Goal: Task Accomplishment & Management: Use online tool/utility

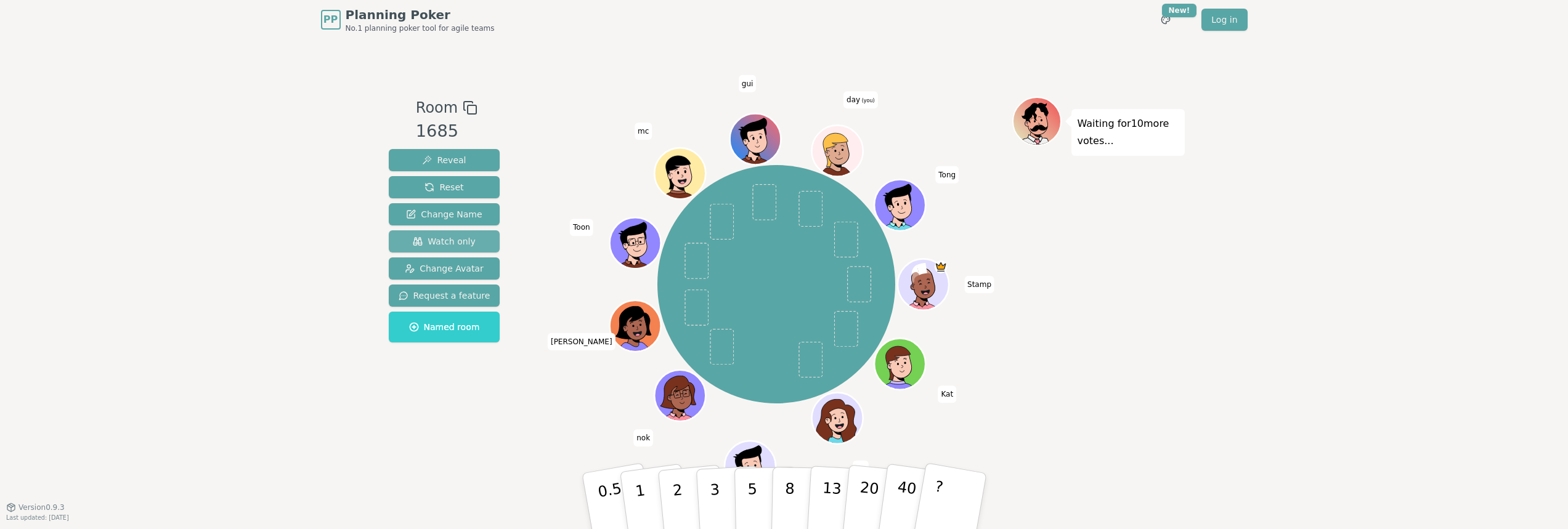
click at [438, 245] on span "Watch only" at bounding box center [444, 241] width 63 height 13
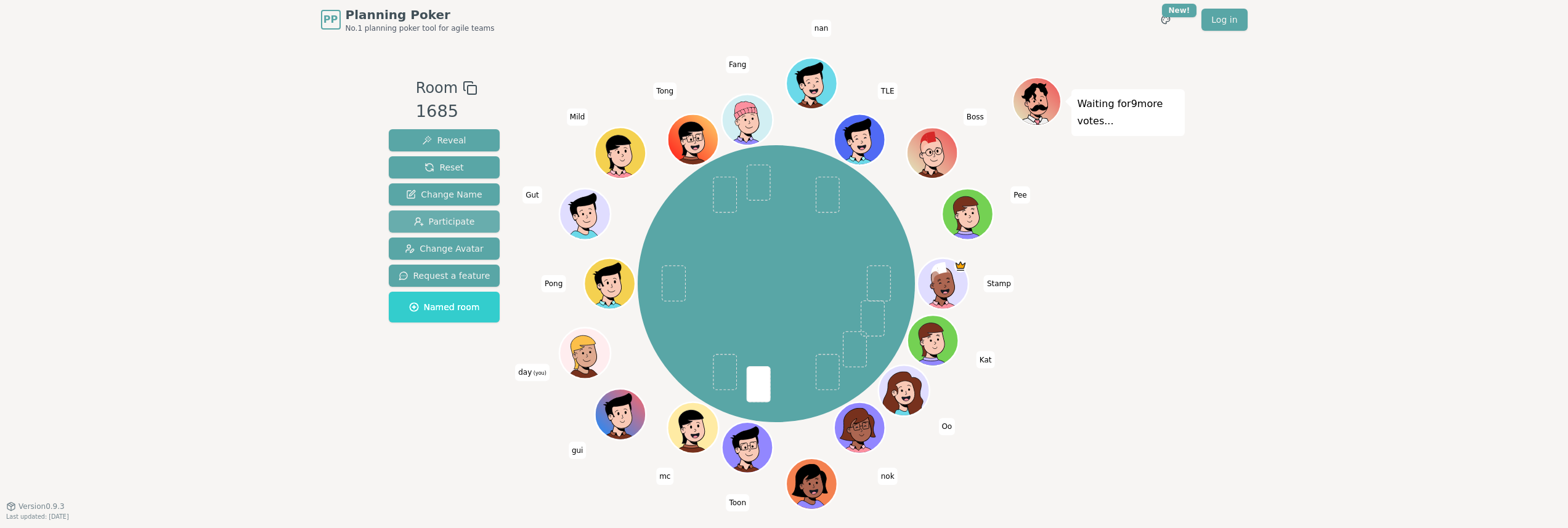
click at [448, 216] on span "Participate" at bounding box center [444, 222] width 61 height 13
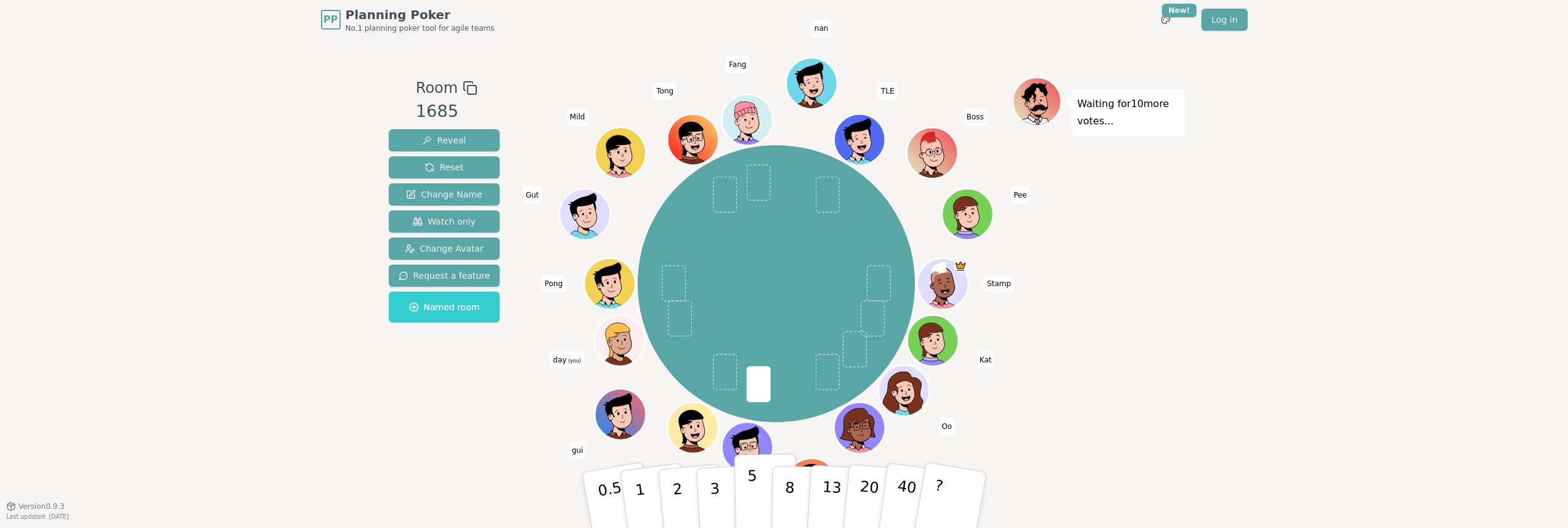
click at [748, 485] on p "5" at bounding box center [752, 500] width 10 height 66
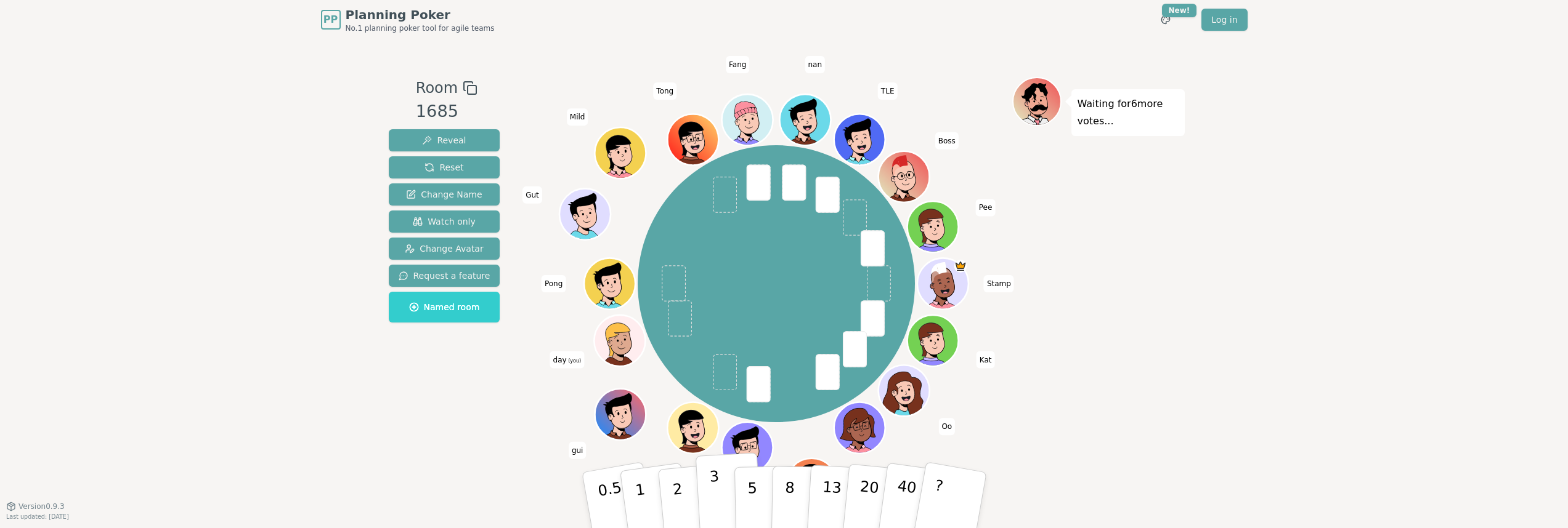
click at [725, 499] on button "3" at bounding box center [729, 500] width 67 height 96
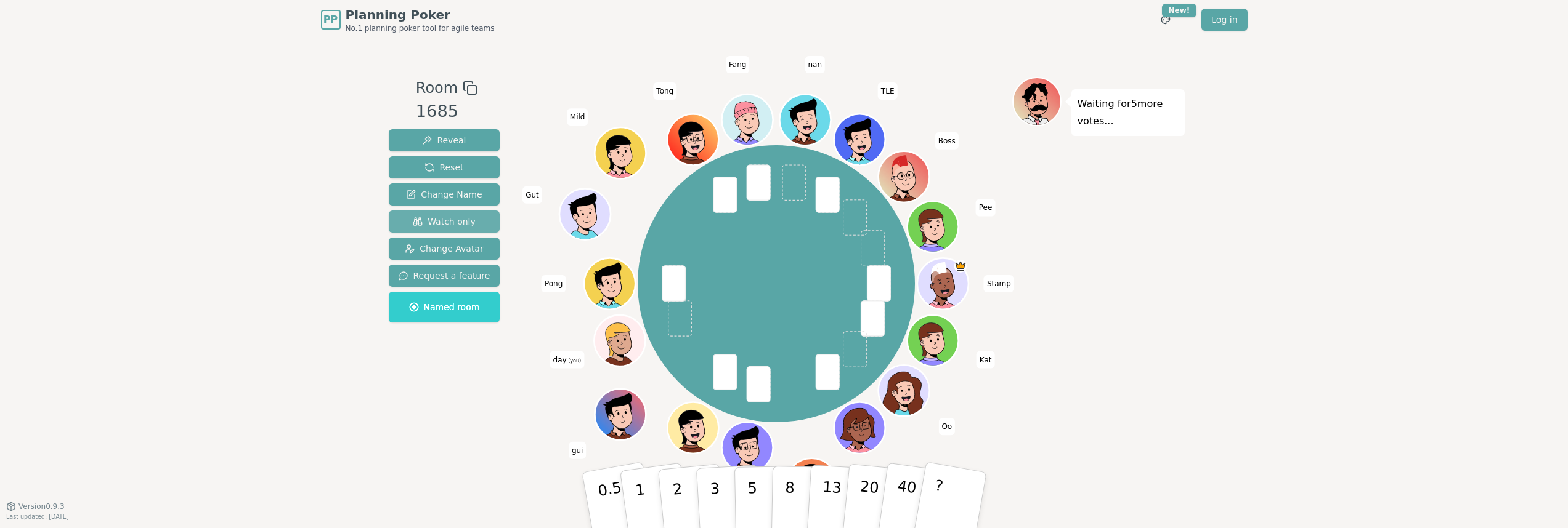
click at [435, 218] on span "Watch only" at bounding box center [444, 222] width 63 height 13
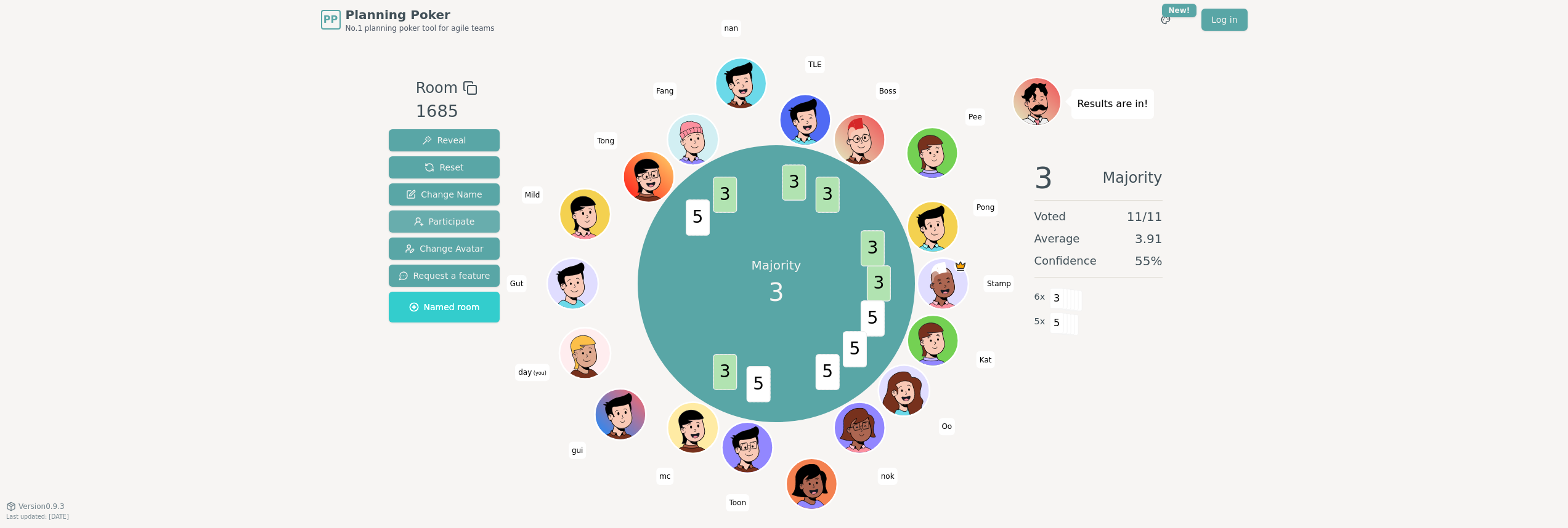
click at [433, 221] on span "Participate" at bounding box center [444, 222] width 61 height 13
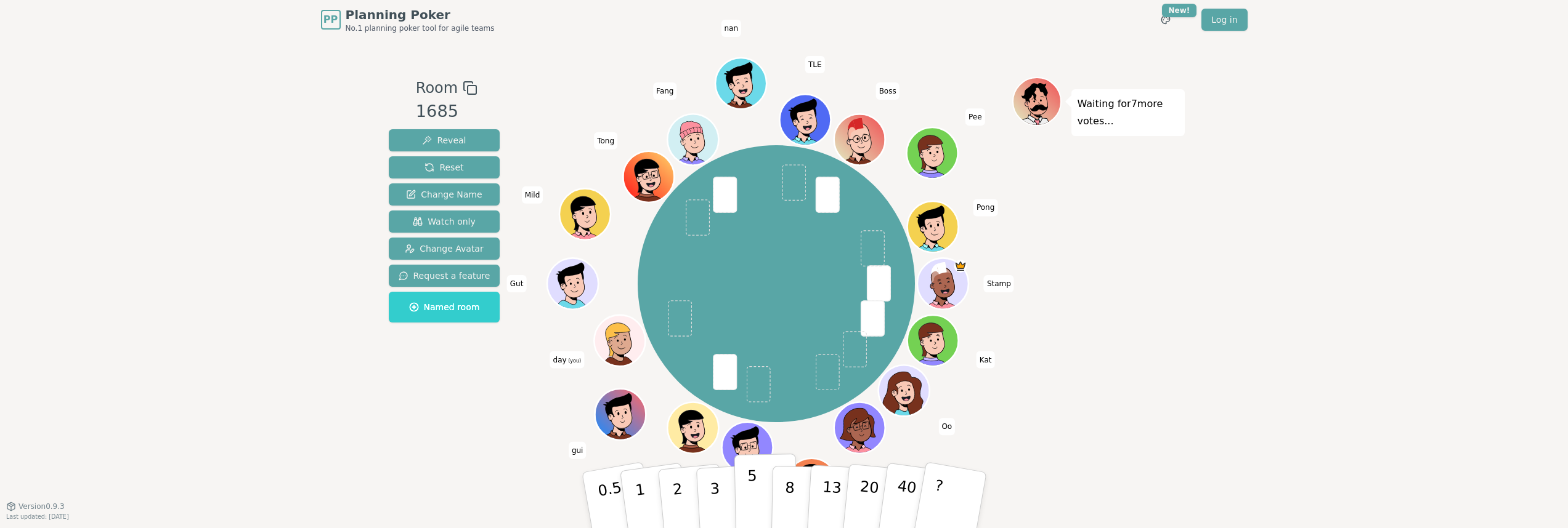
click at [748, 499] on p "5" at bounding box center [752, 500] width 10 height 66
click at [714, 501] on p "3" at bounding box center [715, 501] width 13 height 67
click at [718, 492] on p "3" at bounding box center [715, 501] width 13 height 67
click at [746, 492] on button "5" at bounding box center [765, 500] width 63 height 94
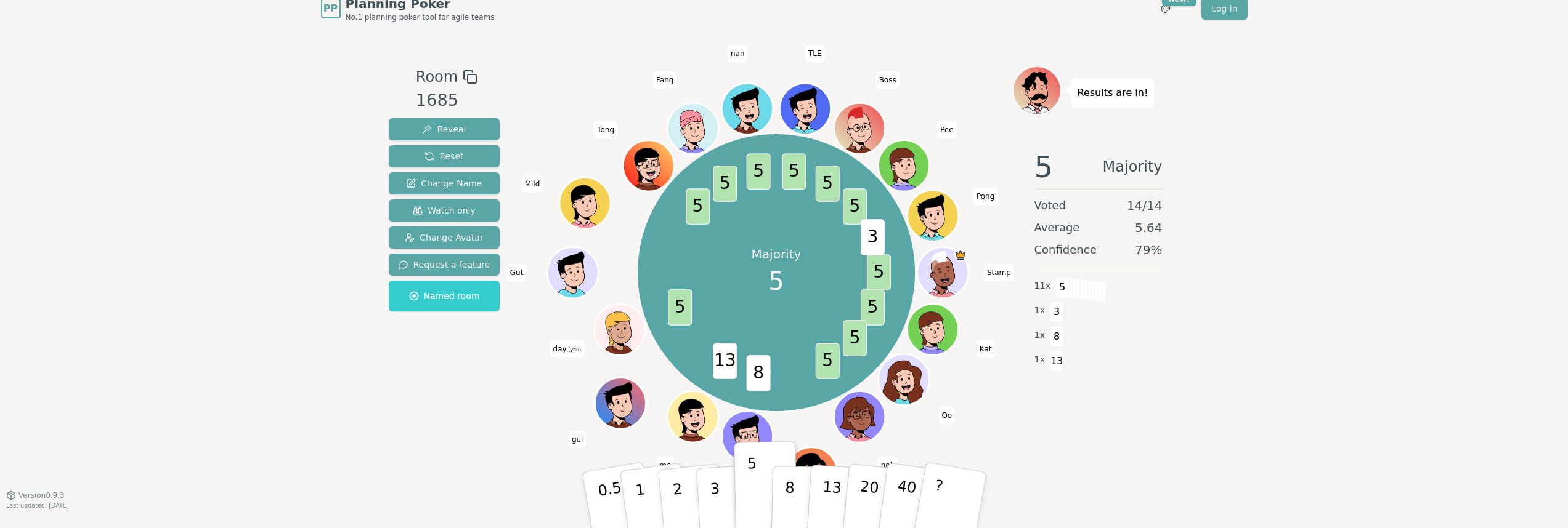
scroll to position [19, 0]
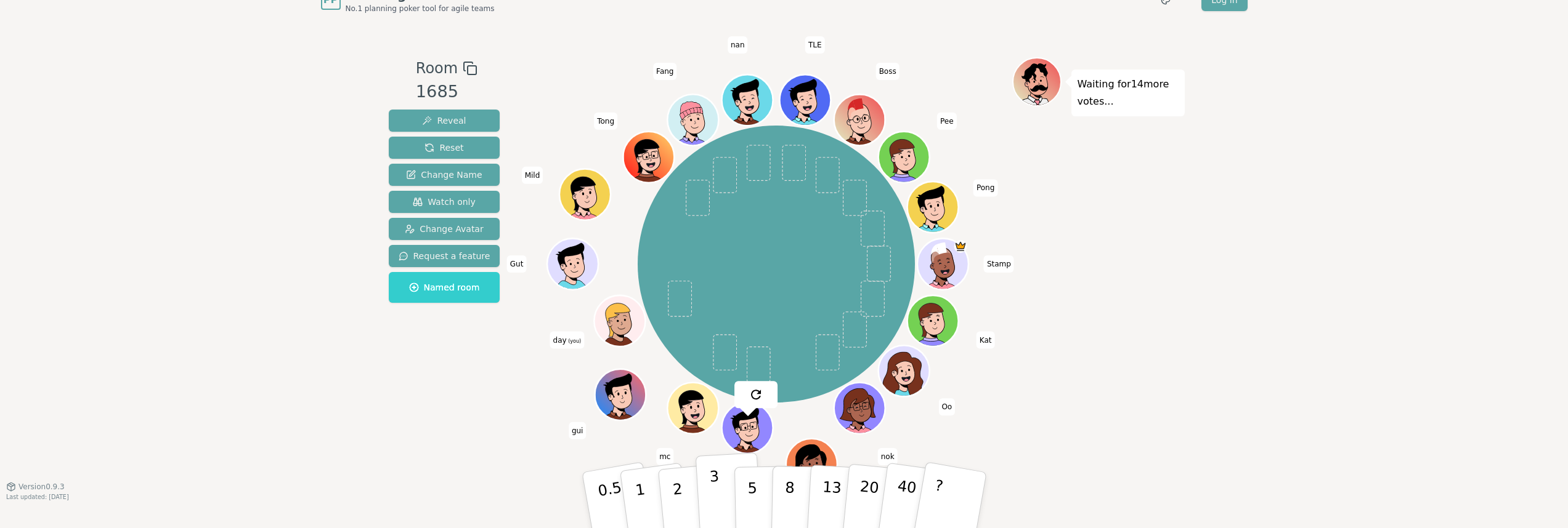
click at [716, 500] on p "3" at bounding box center [715, 501] width 13 height 67
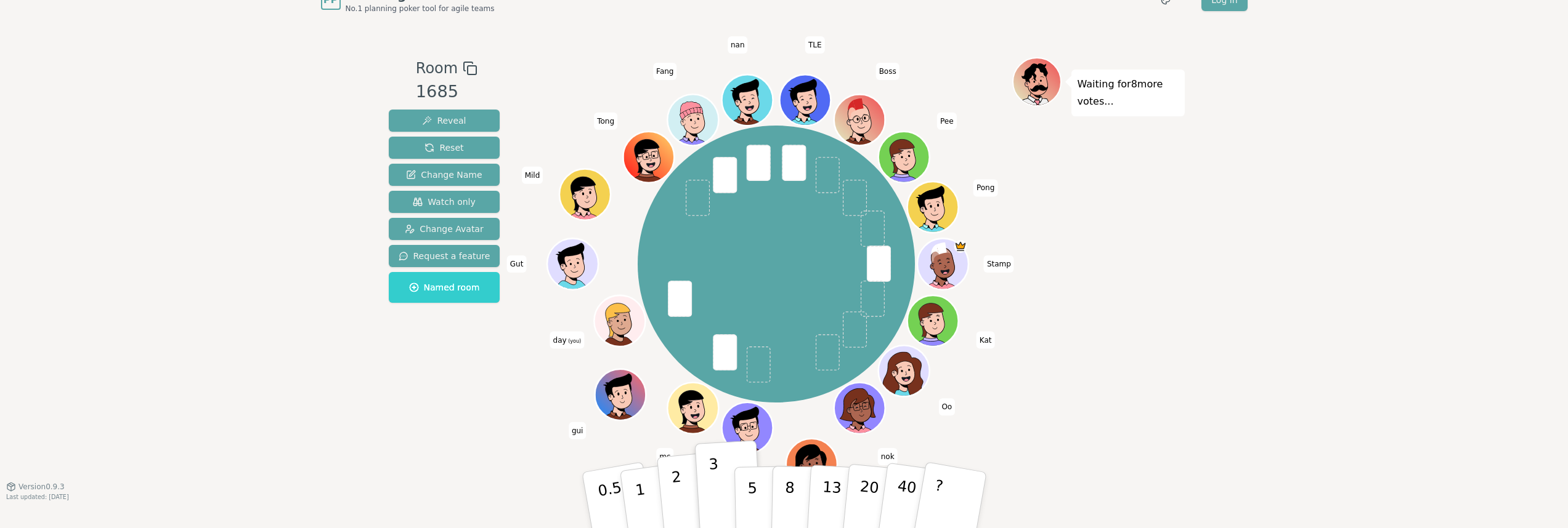
click at [673, 500] on p "2" at bounding box center [679, 502] width 16 height 67
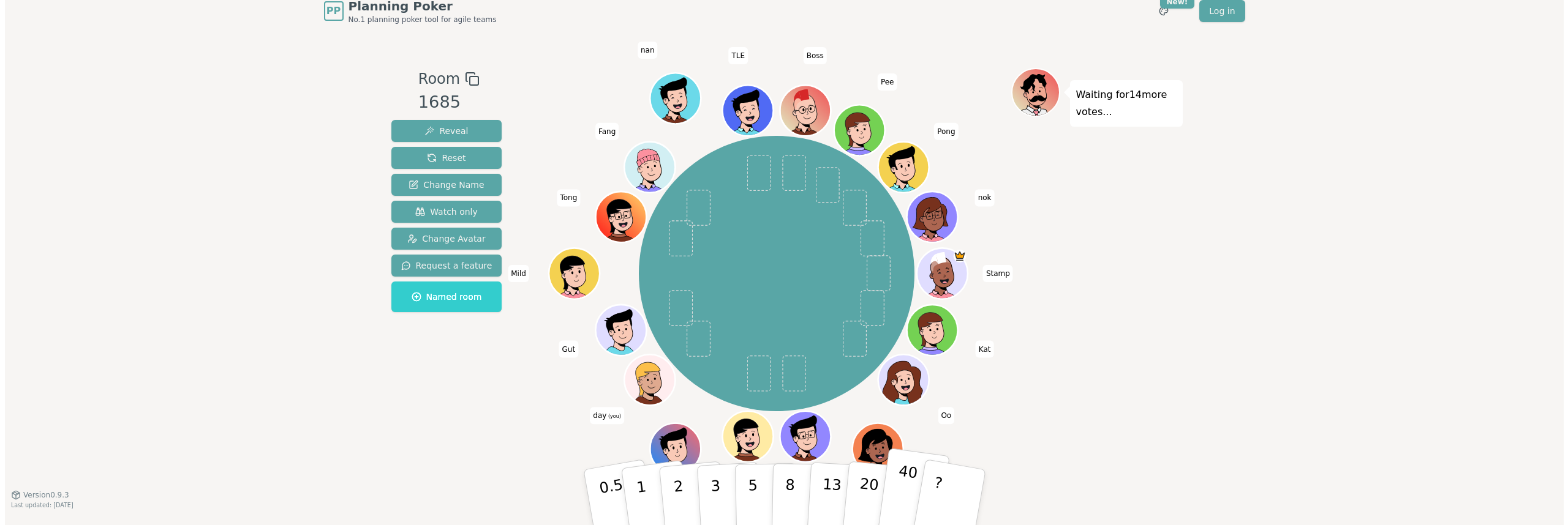
scroll to position [0, 0]
